Goal: Navigation & Orientation: Find specific page/section

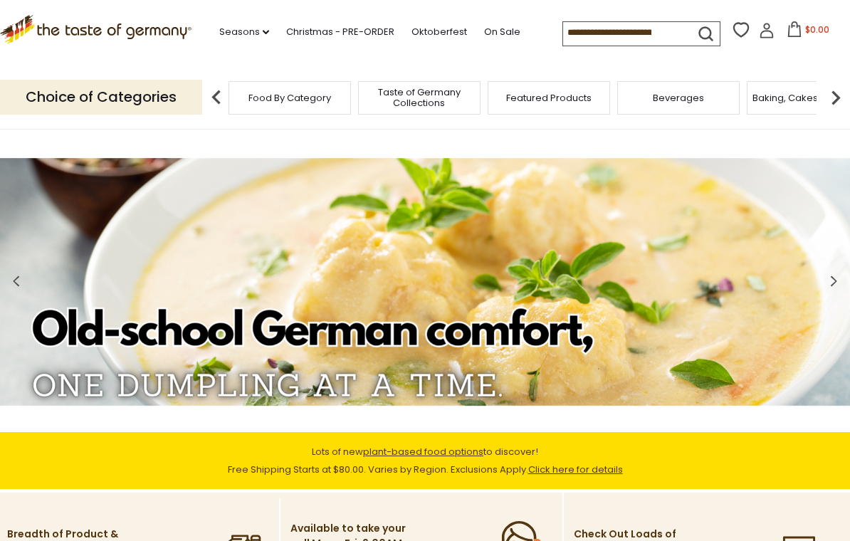
click at [753, 93] on span "Baking, Cakes, Desserts" at bounding box center [808, 98] width 110 height 11
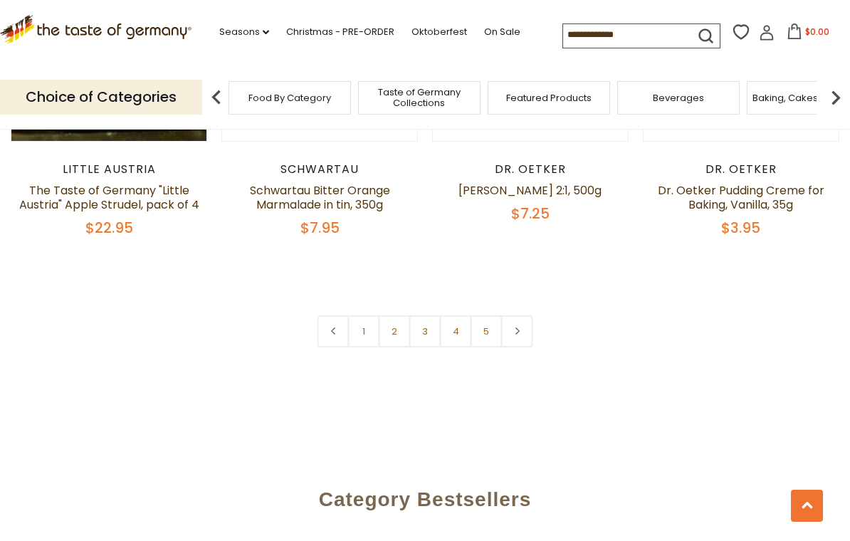
scroll to position [3298, 0]
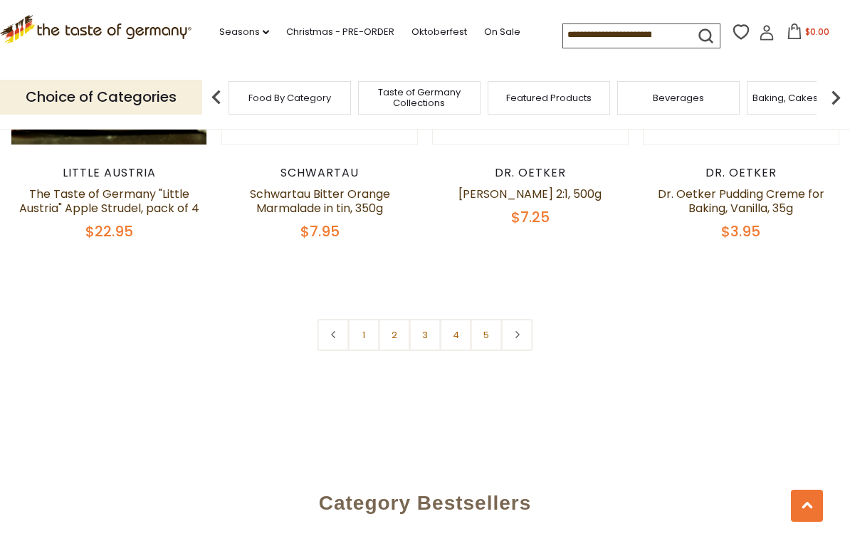
click at [372, 319] on link "1" at bounding box center [364, 335] width 32 height 32
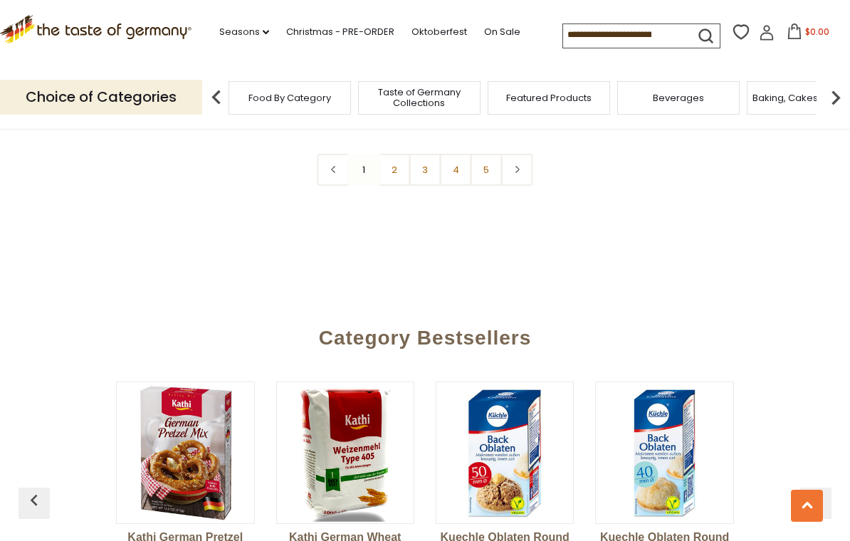
scroll to position [3456, 0]
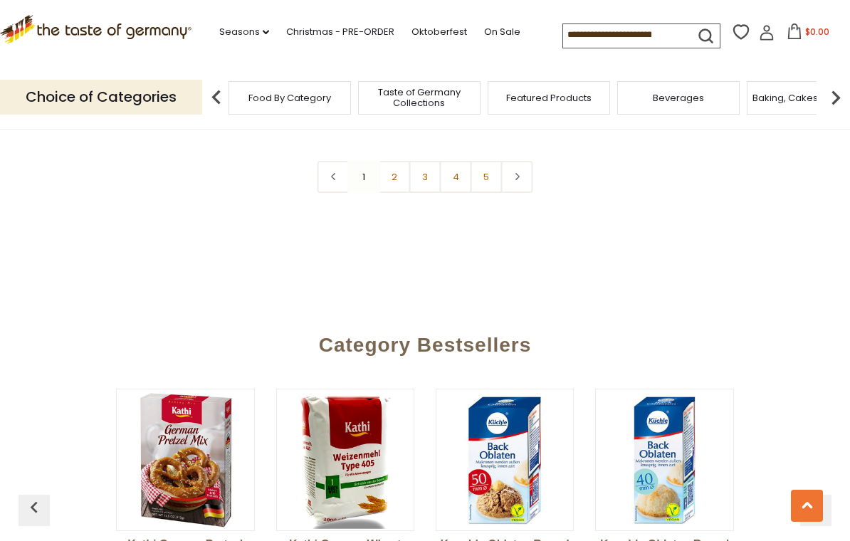
click at [394, 161] on link "2" at bounding box center [395, 177] width 32 height 32
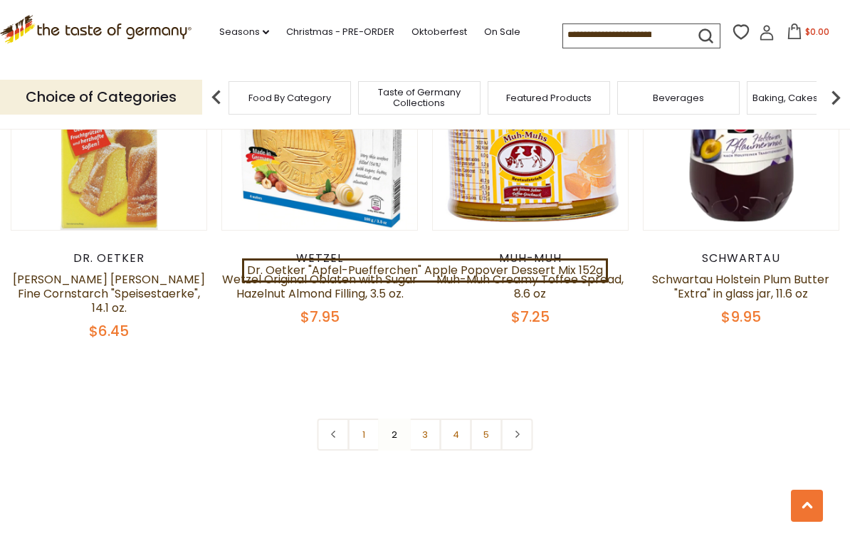
scroll to position [3251, 0]
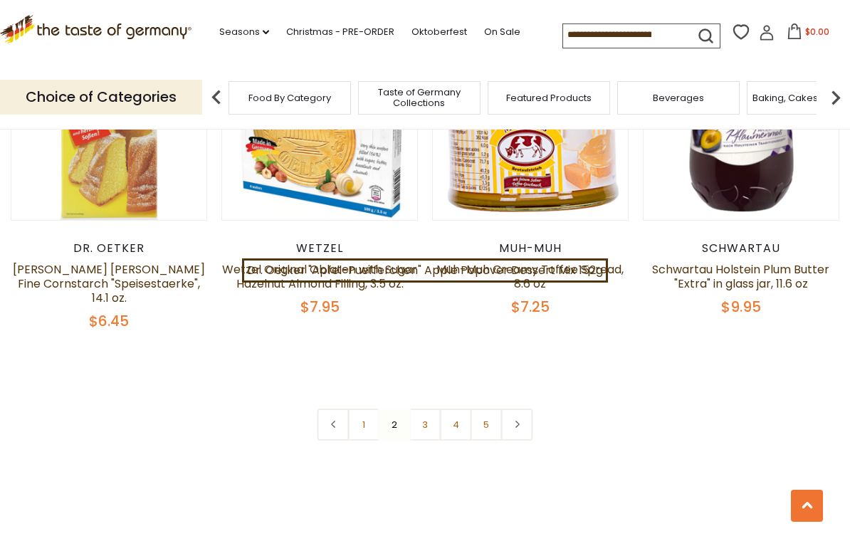
click at [431, 409] on link "3" at bounding box center [425, 425] width 32 height 32
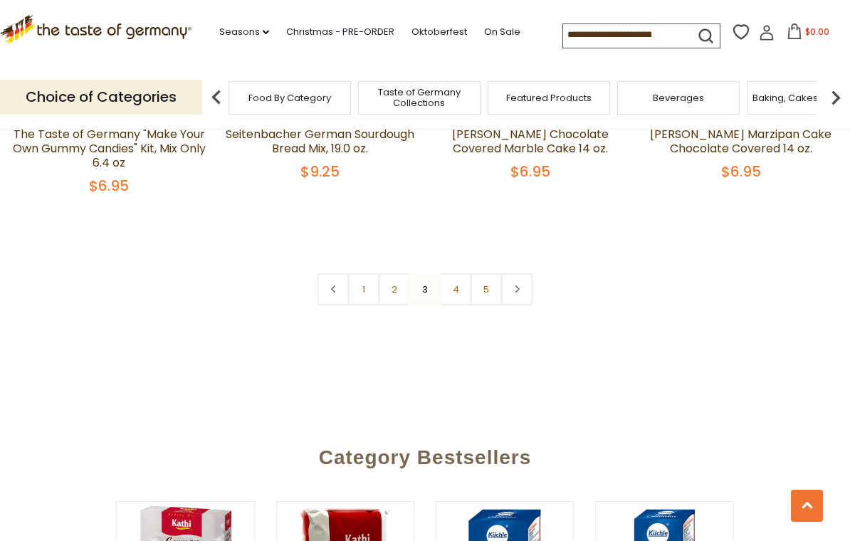
scroll to position [3408, 0]
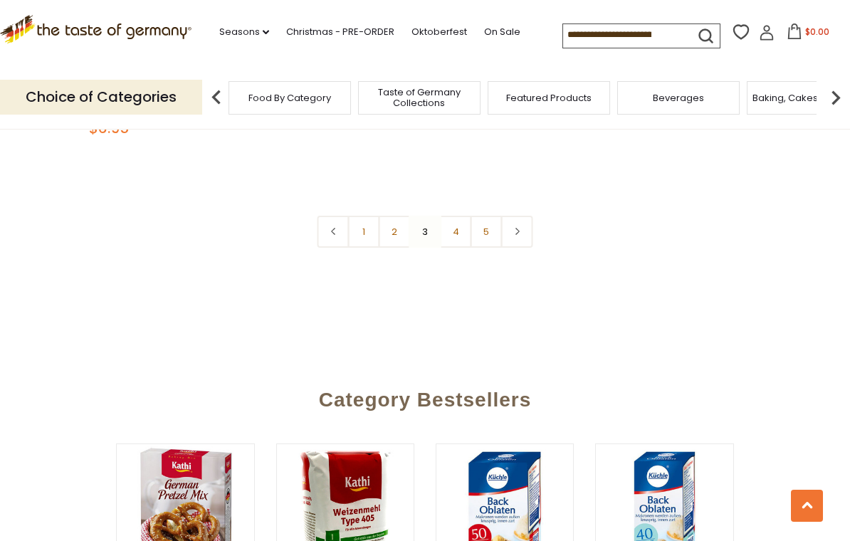
click at [469, 232] on link "4" at bounding box center [456, 232] width 32 height 32
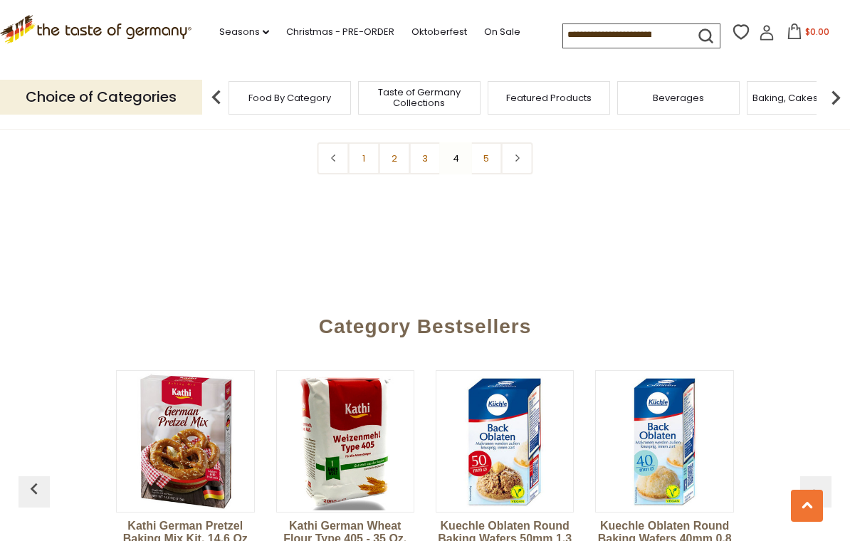
scroll to position [3490, 0]
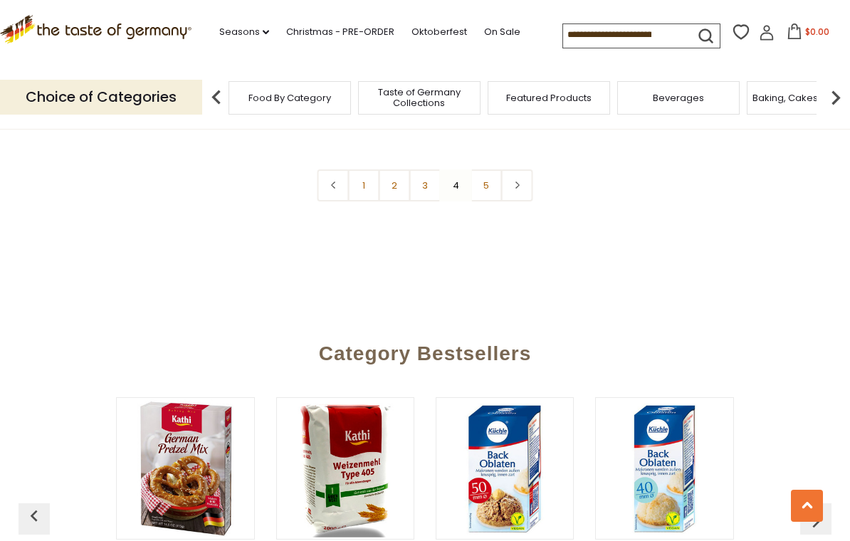
click at [495, 169] on link "5" at bounding box center [487, 185] width 32 height 32
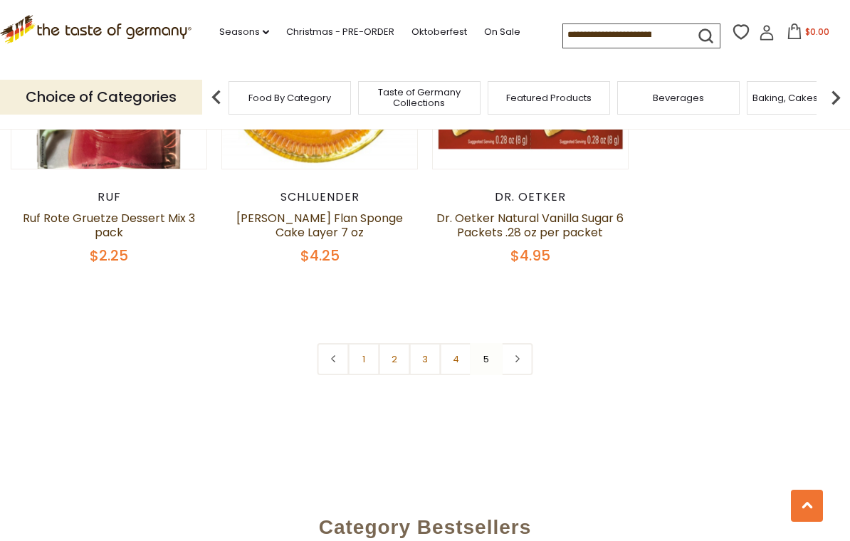
scroll to position [2237, 0]
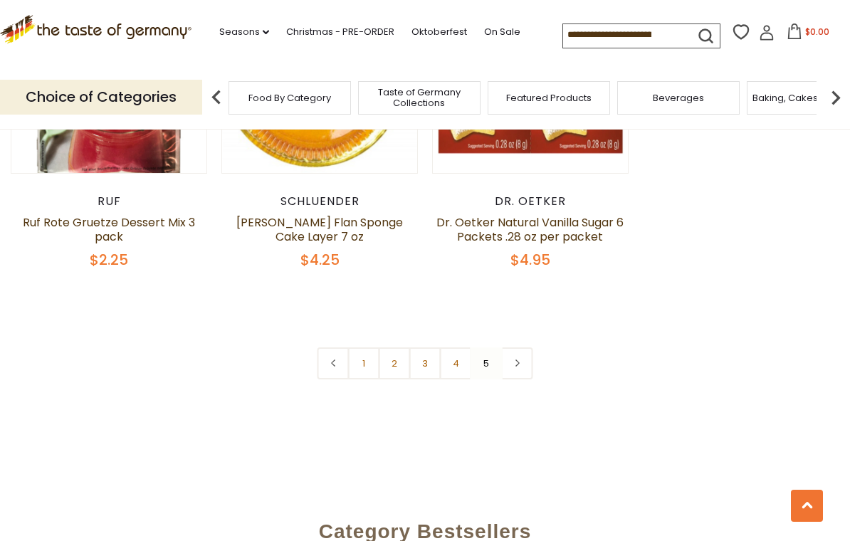
click at [530, 347] on link at bounding box center [517, 363] width 32 height 32
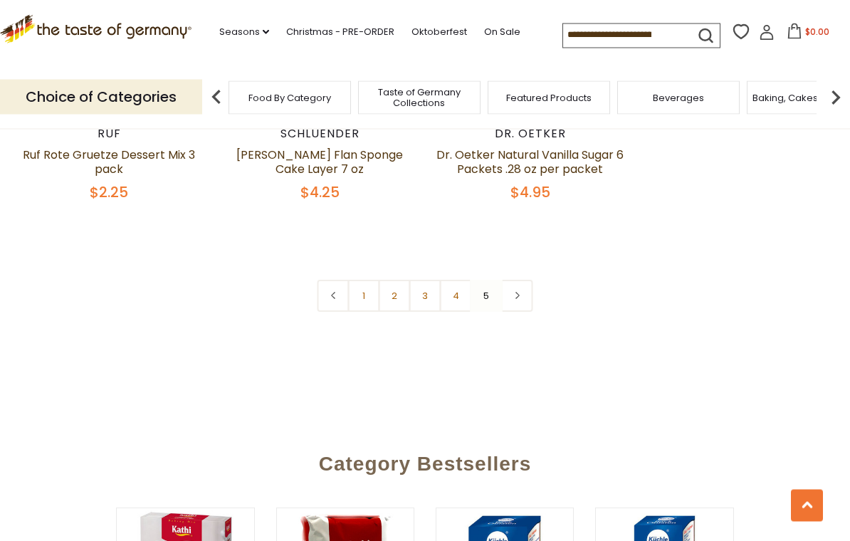
scroll to position [2305, 0]
click at [531, 280] on link at bounding box center [517, 296] width 32 height 32
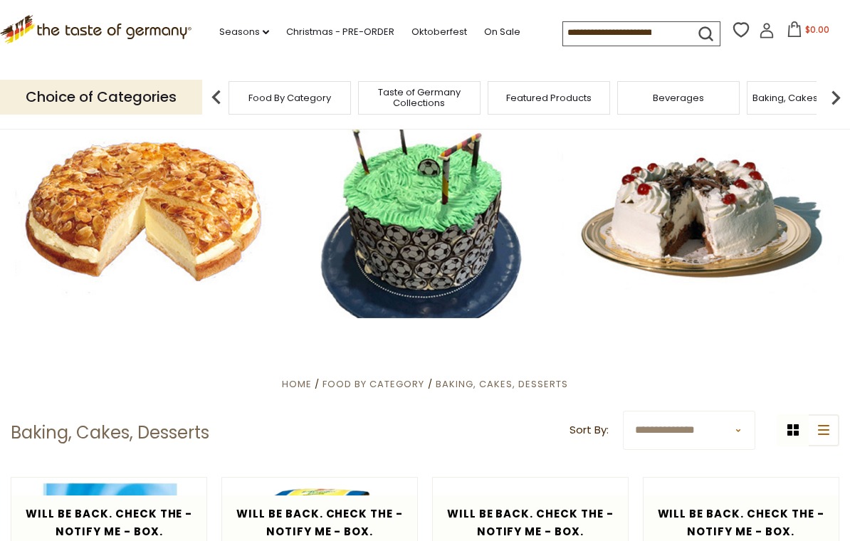
scroll to position [0, 0]
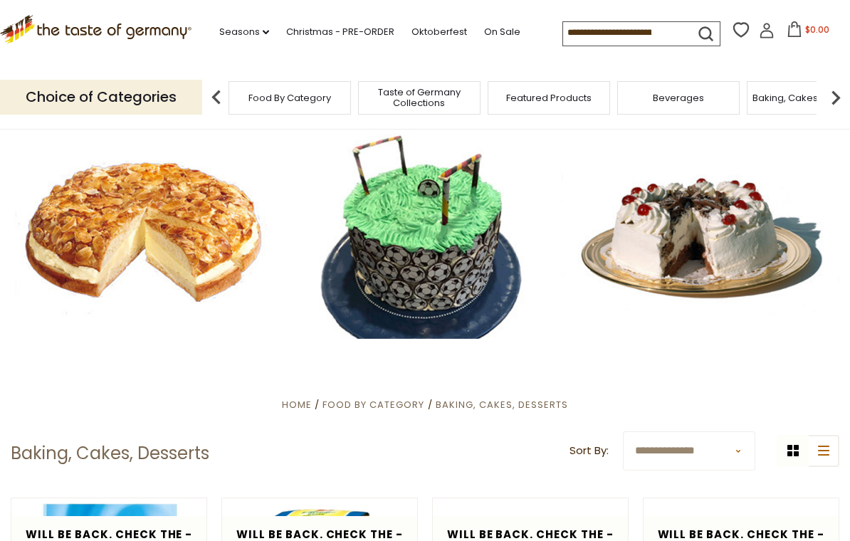
scroll to position [2259, 0]
